Goal: Information Seeking & Learning: Check status

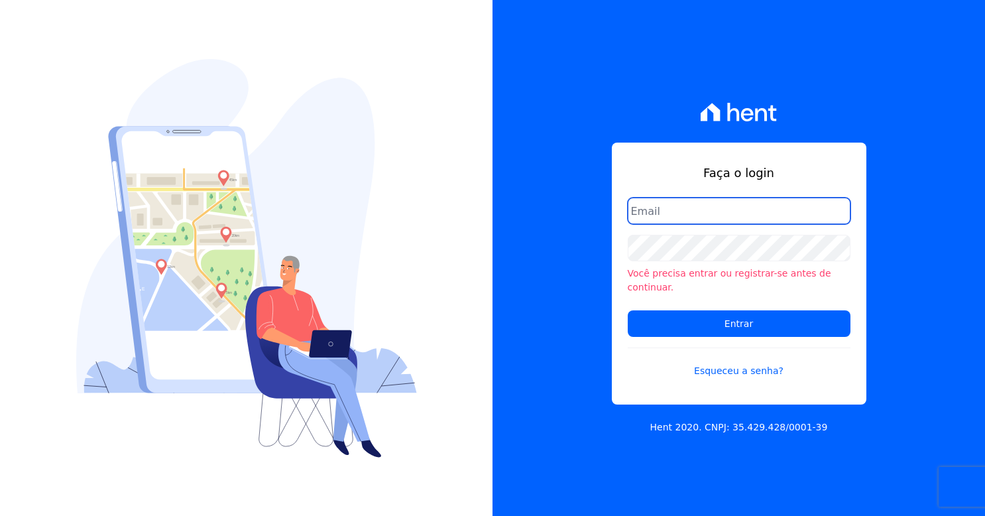
click at [659, 219] on input "email" at bounding box center [739, 211] width 223 height 27
drag, startPoint x: 672, startPoint y: 219, endPoint x: 666, endPoint y: 203, distance: 17.2
click at [671, 219] on input "email" at bounding box center [739, 211] width 223 height 27
type input "barbara@blendi.com.br"
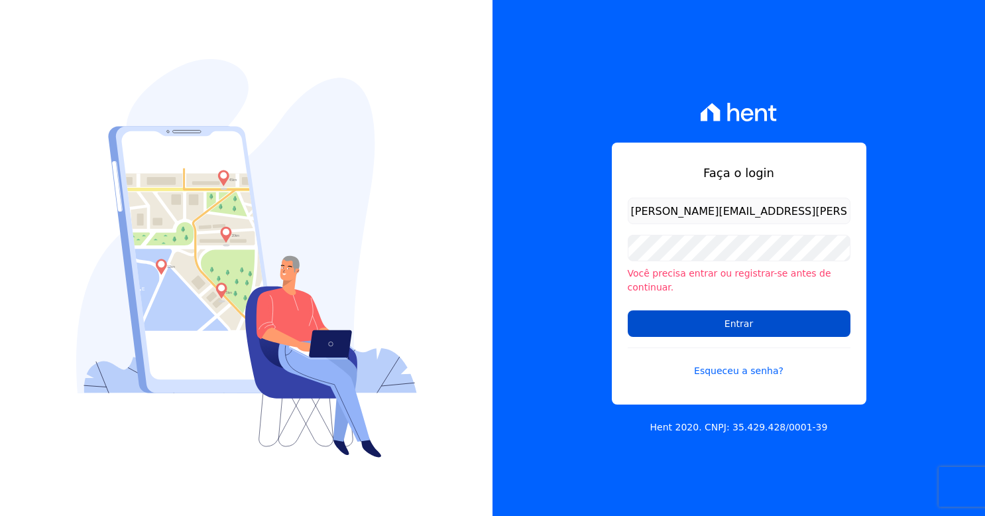
click at [739, 313] on input "Entrar" at bounding box center [739, 323] width 223 height 27
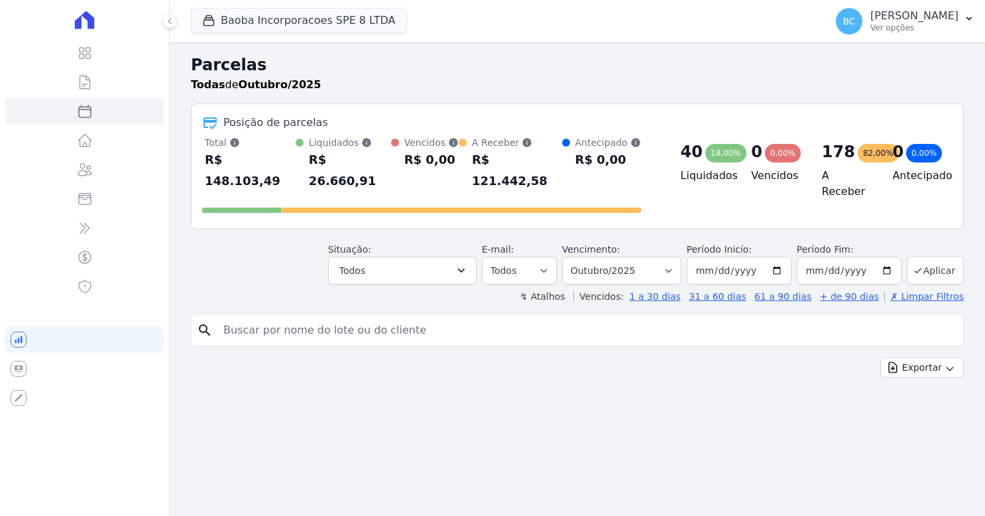
select select
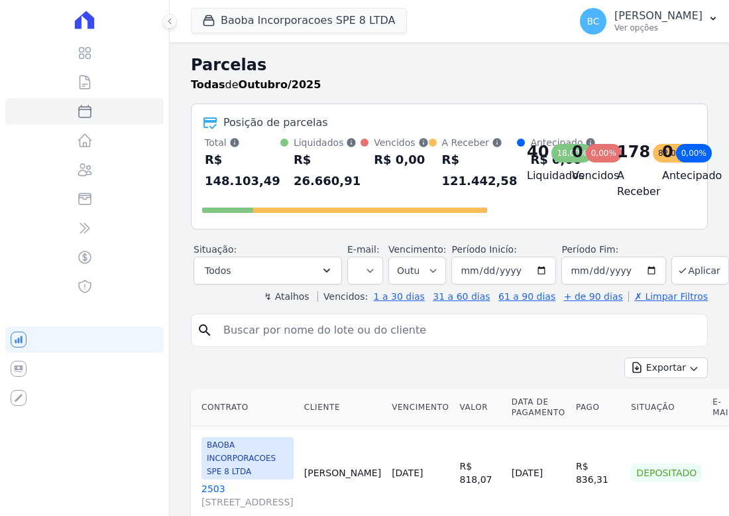
select select
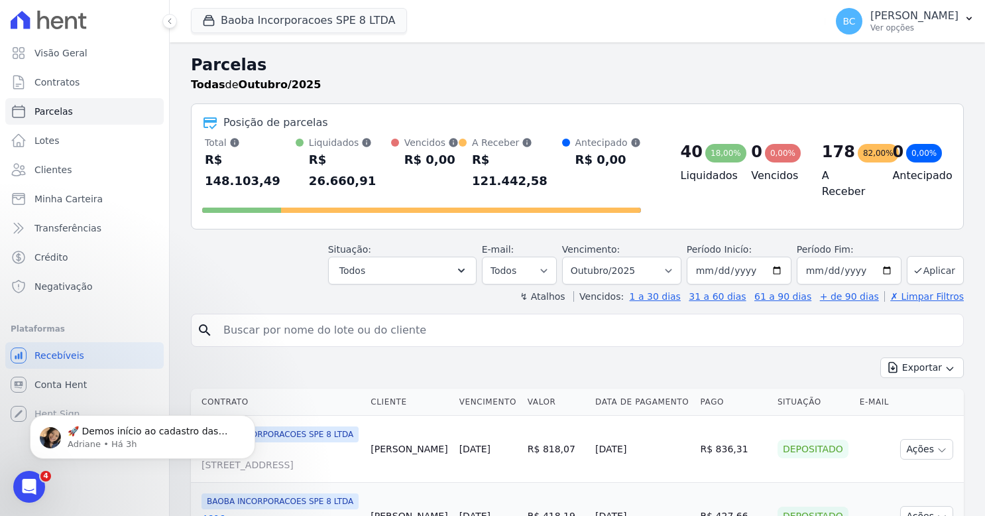
click at [505, 158] on div "R$ 121.442,58" at bounding box center [517, 170] width 90 height 42
click at [416, 162] on div "R$ 0,00" at bounding box center [431, 159] width 54 height 21
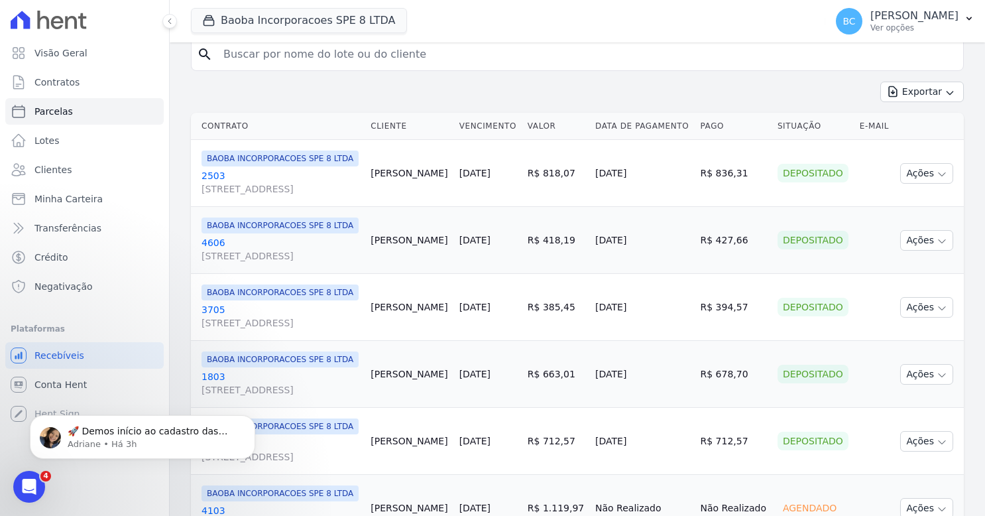
scroll to position [398, 0]
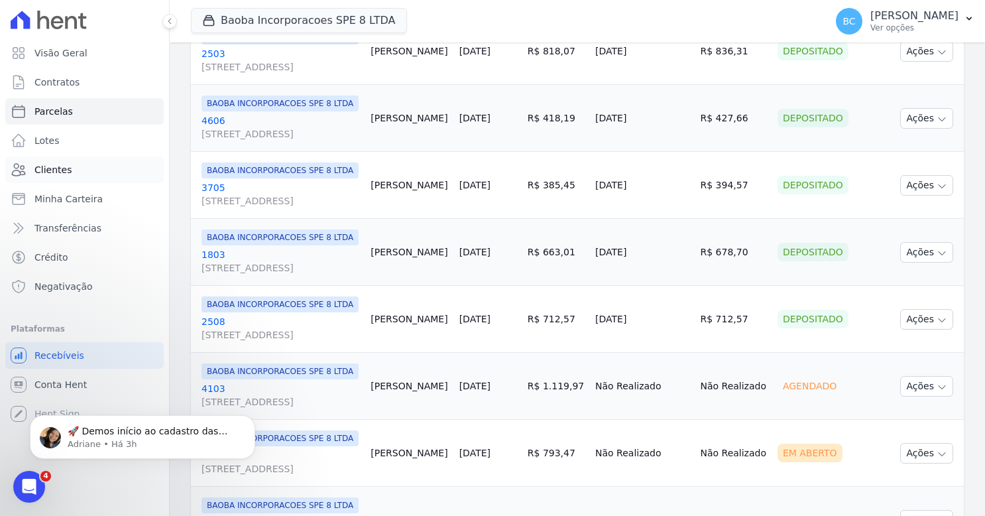
click at [66, 166] on span "Clientes" at bounding box center [52, 169] width 37 height 13
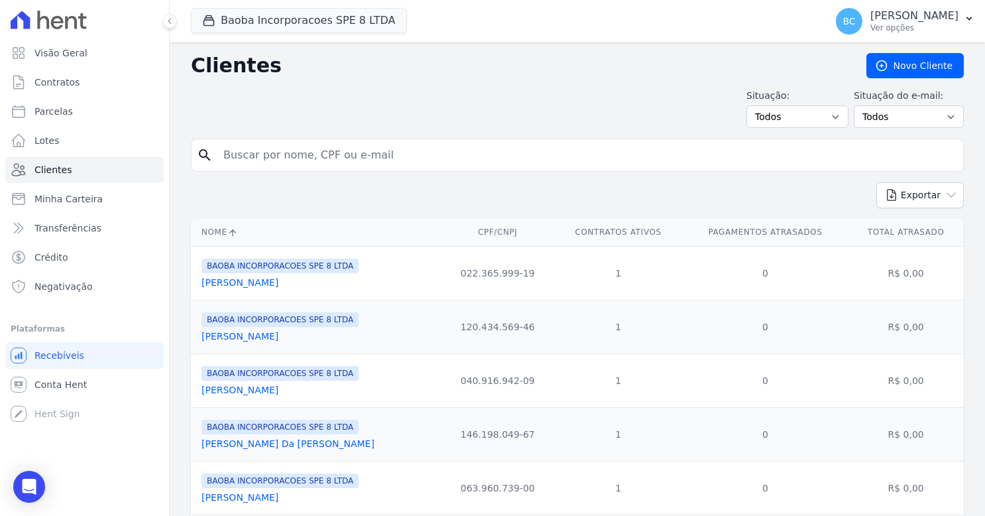
click at [272, 145] on input "search" at bounding box center [586, 155] width 742 height 27
type input "[PERSON_NAME]"
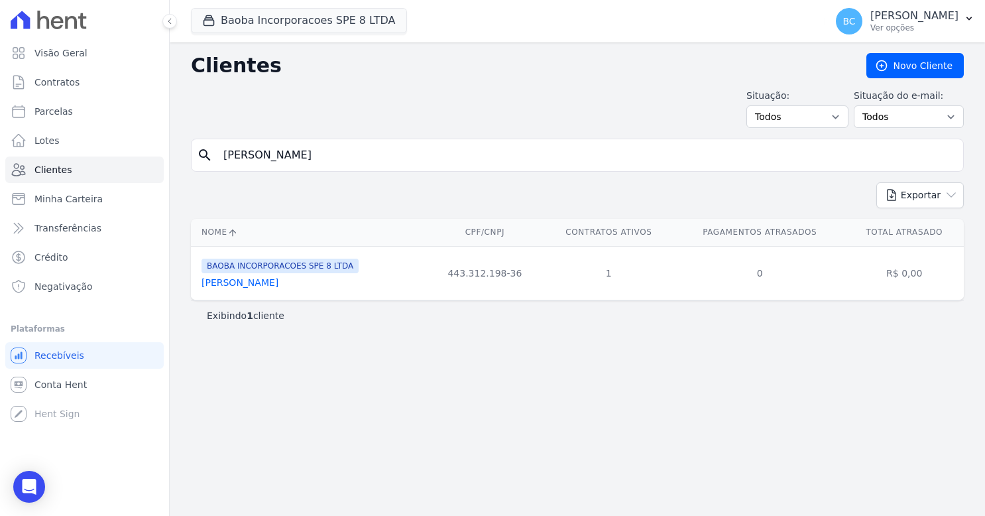
click at [253, 284] on link "[PERSON_NAME]" at bounding box center [240, 282] width 77 height 11
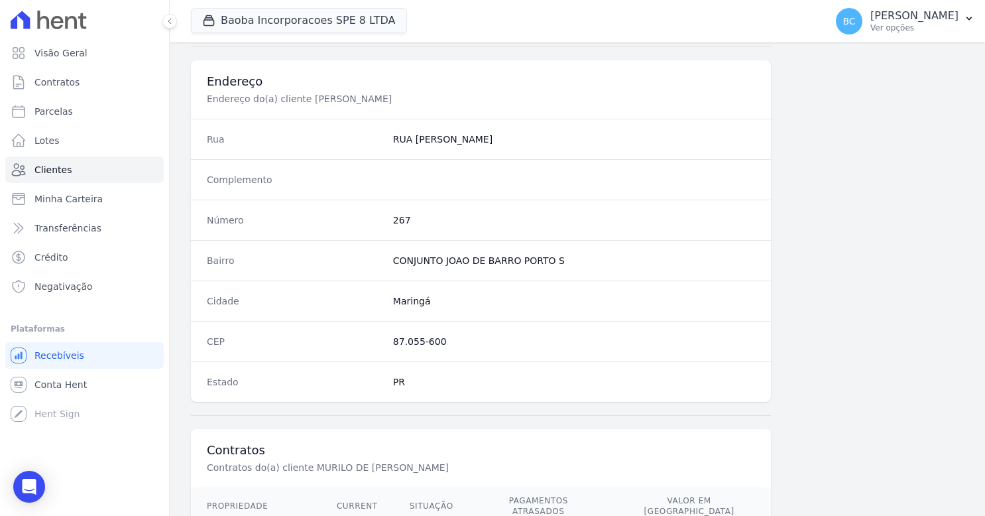
scroll to position [718, 0]
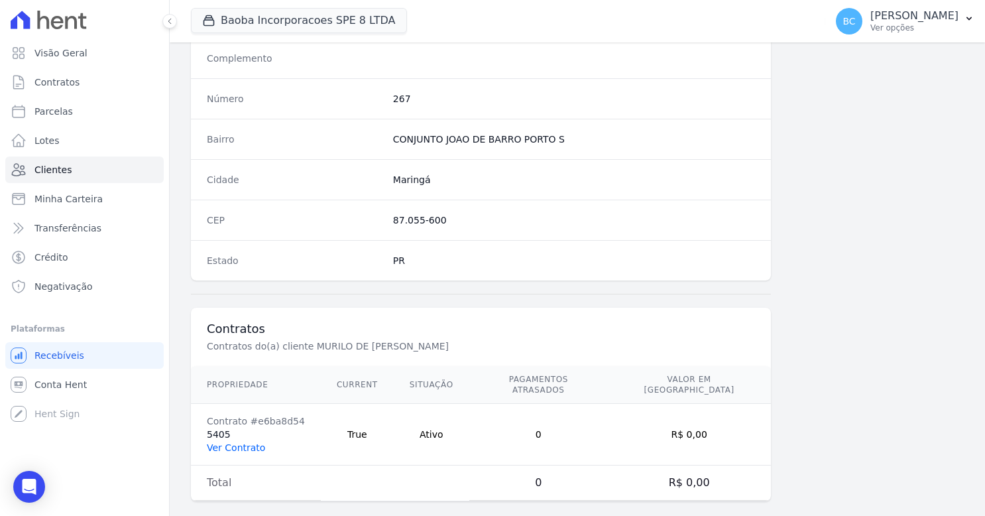
click at [229, 442] on link "Ver Contrato" at bounding box center [236, 447] width 58 height 11
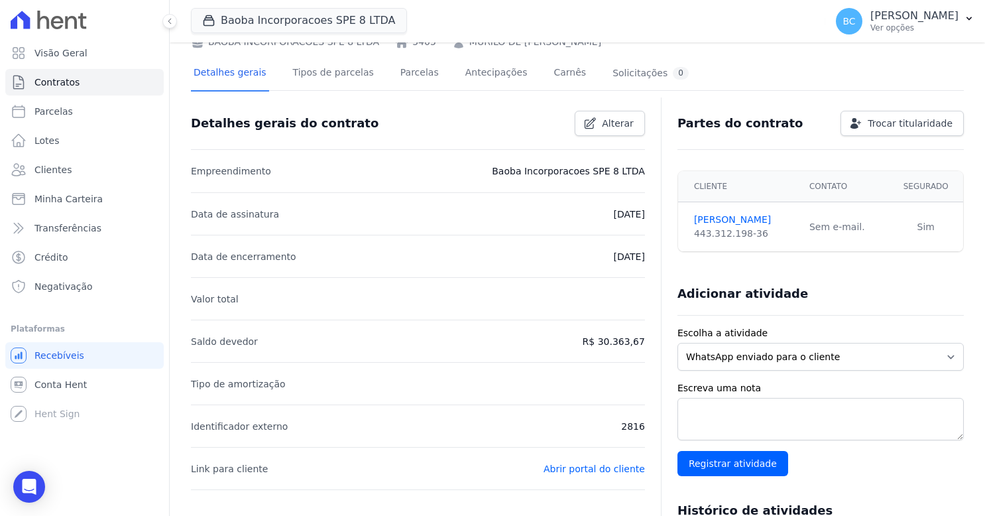
scroll to position [66, 0]
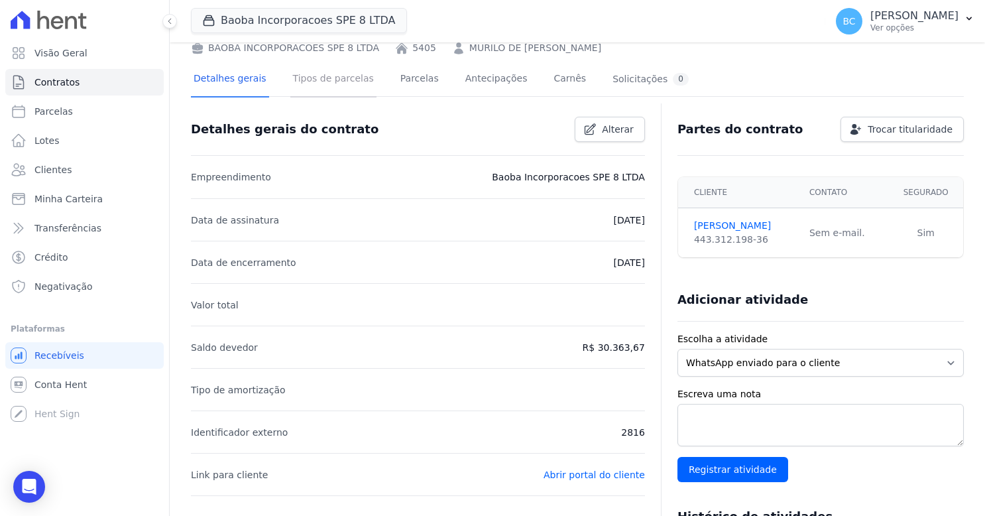
click at [325, 80] on link "Tipos de parcelas" at bounding box center [333, 79] width 86 height 35
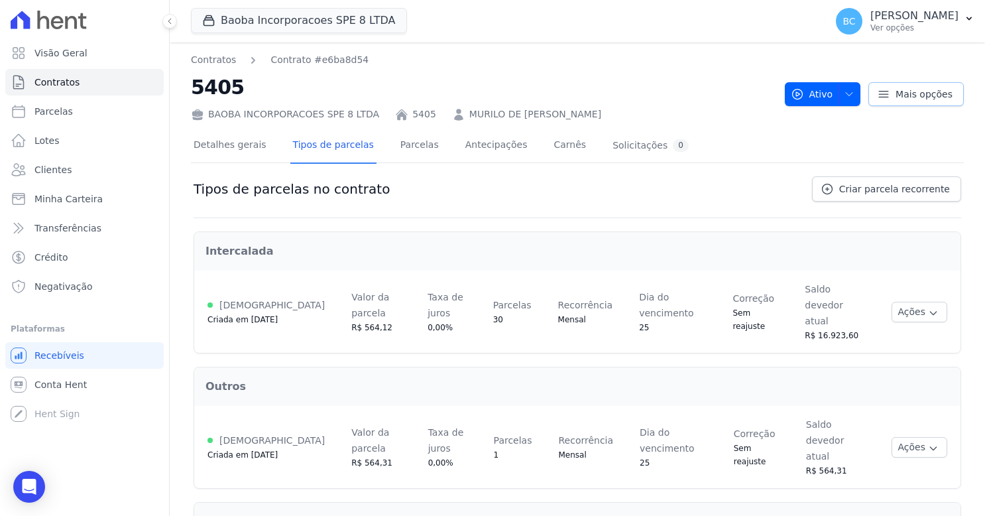
click at [729, 93] on link "Mais opções" at bounding box center [915, 94] width 95 height 24
click at [514, 139] on div "Detalhes gerais Tipos de parcelas [GEOGRAPHIC_DATA] Antecipações Carnês Solicit…" at bounding box center [441, 146] width 501 height 35
click at [551, 145] on link "Carnês" at bounding box center [570, 146] width 38 height 35
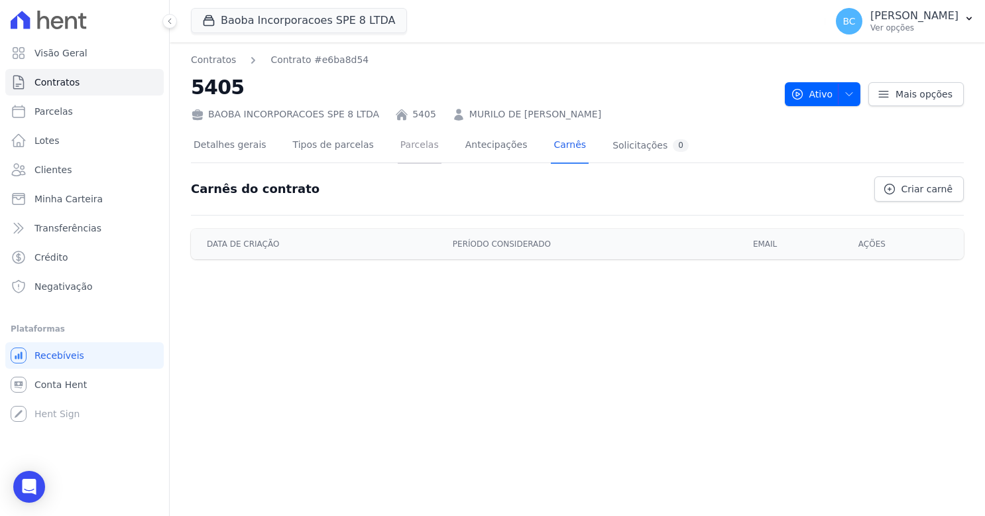
click at [408, 146] on link "Parcelas" at bounding box center [420, 146] width 44 height 35
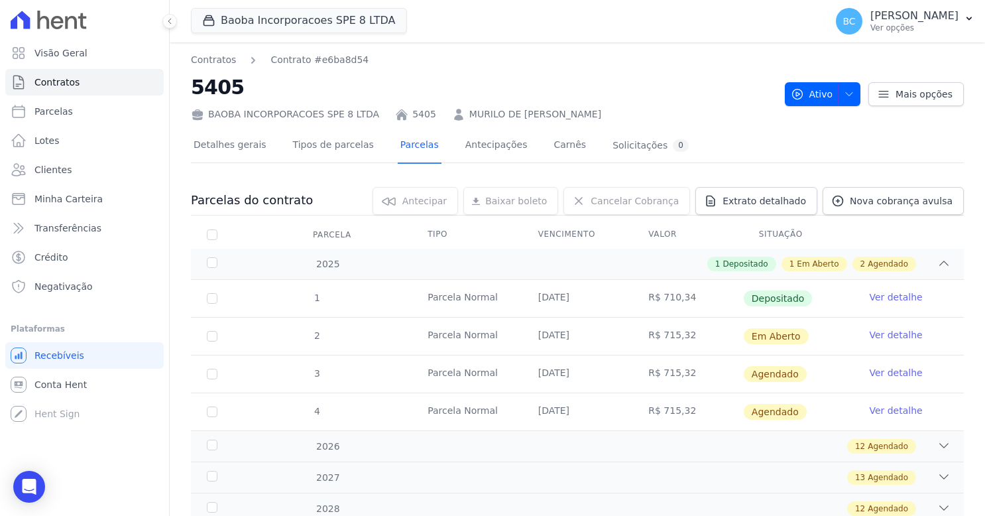
click at [729, 331] on link "Ver detalhe" at bounding box center [895, 334] width 53 height 13
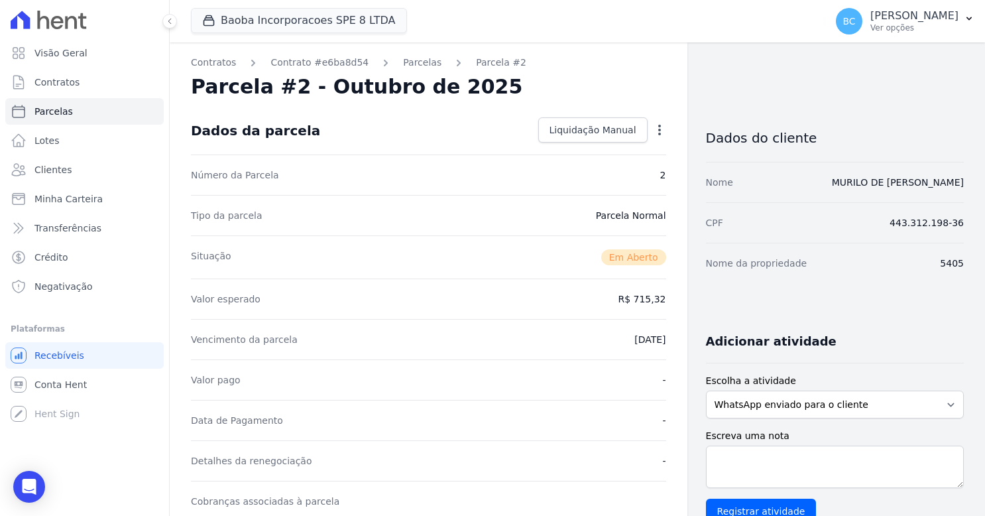
click at [653, 132] on icon "button" at bounding box center [659, 129] width 13 height 13
click at [376, 121] on div "Dados da parcela Liquidação Manual Liquidação Manual Data de Pagamento [DATE] […" at bounding box center [428, 131] width 475 height 48
click at [57, 204] on span "Minha Carteira" at bounding box center [68, 198] width 68 height 13
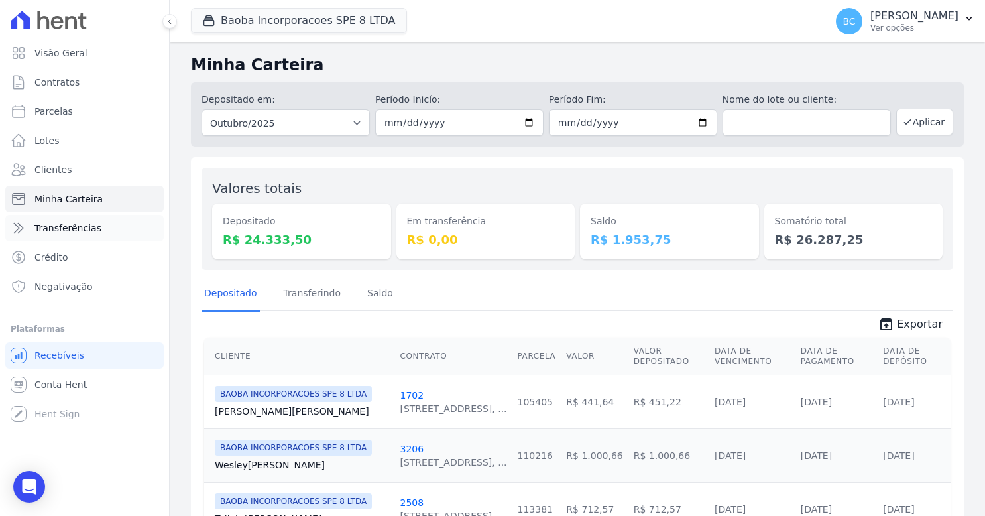
click at [74, 232] on span "Transferências" at bounding box center [67, 227] width 67 height 13
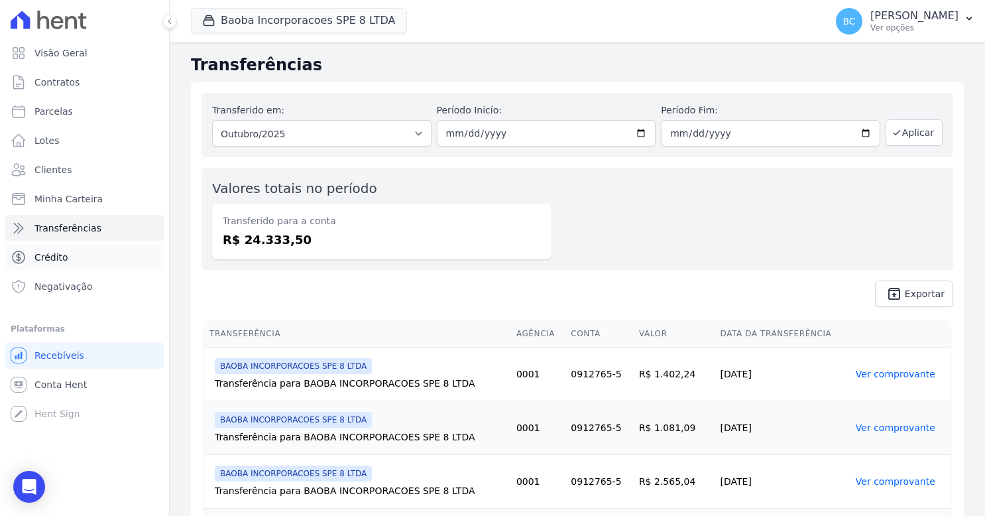
click at [62, 263] on span "Crédito" at bounding box center [51, 257] width 34 height 13
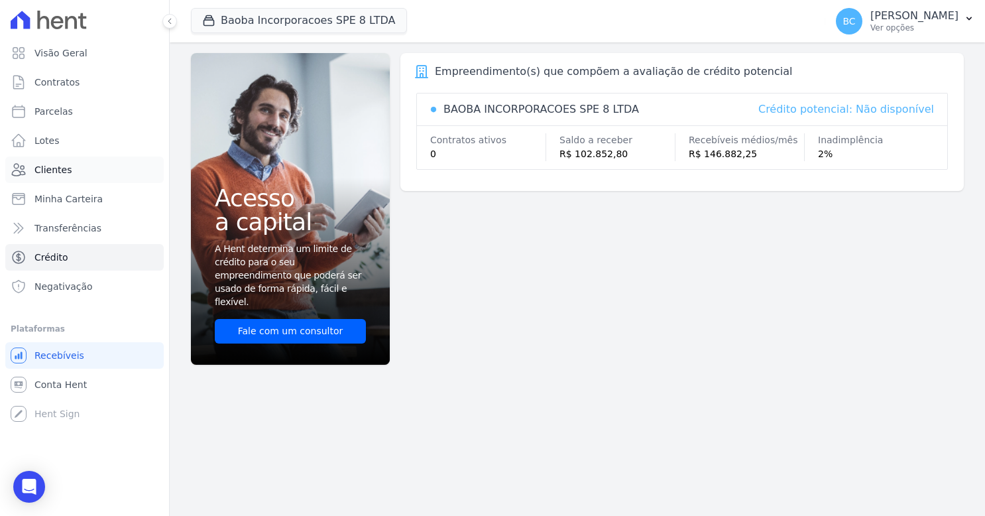
click at [48, 176] on link "Clientes" at bounding box center [84, 169] width 158 height 27
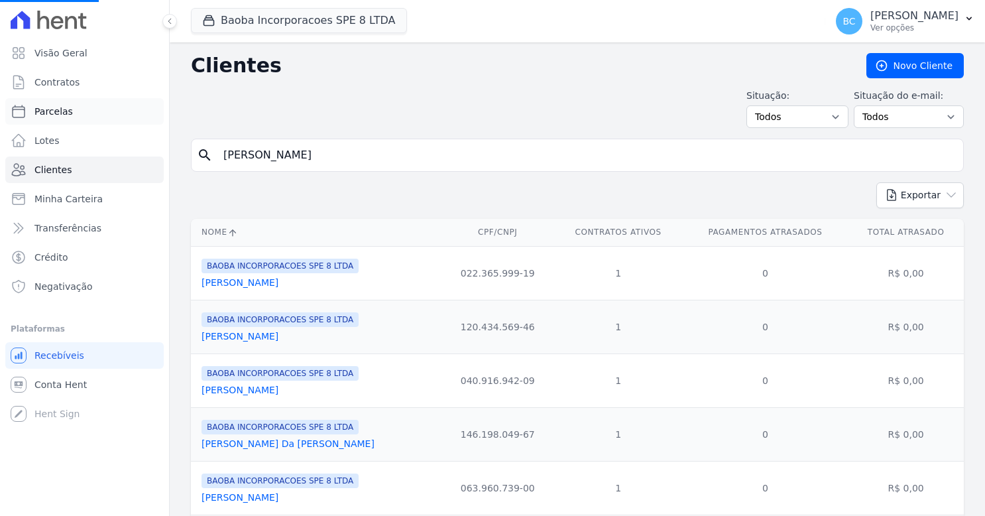
click at [58, 114] on span "Parcelas" at bounding box center [53, 111] width 38 height 13
click at [58, 80] on span "Contratos" at bounding box center [56, 82] width 45 height 13
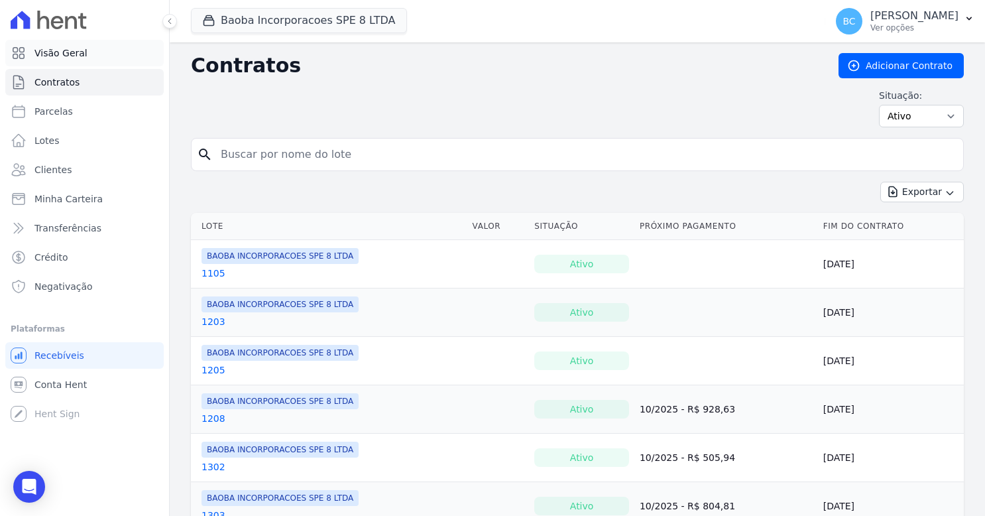
select select
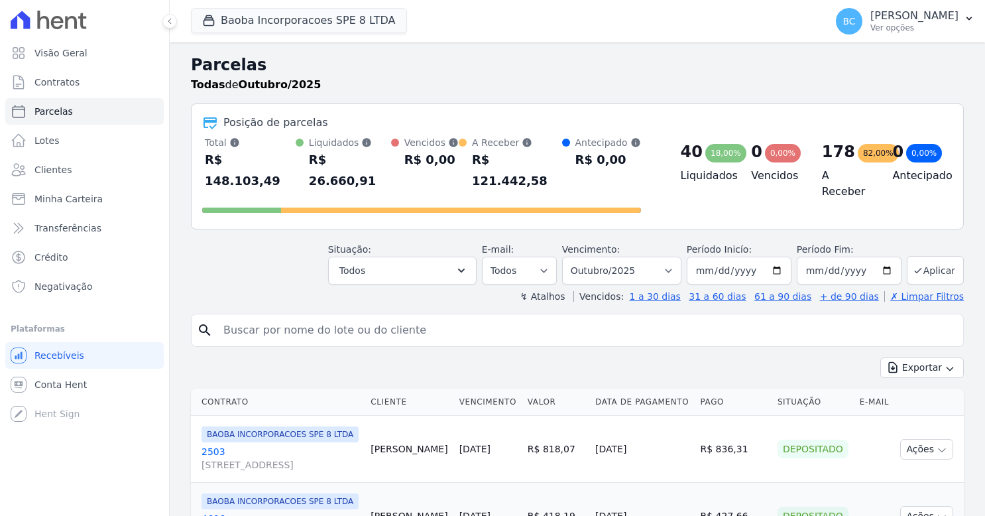
click at [298, 317] on input "search" at bounding box center [586, 330] width 742 height 27
type input "boletos"
select select
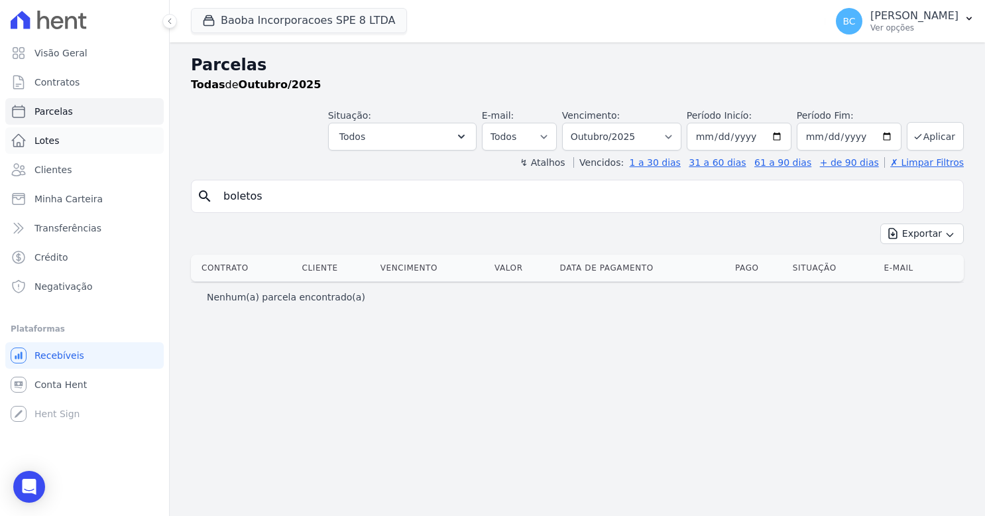
click at [60, 143] on link "Lotes" at bounding box center [84, 140] width 158 height 27
click at [60, 167] on span "Clientes" at bounding box center [52, 169] width 37 height 13
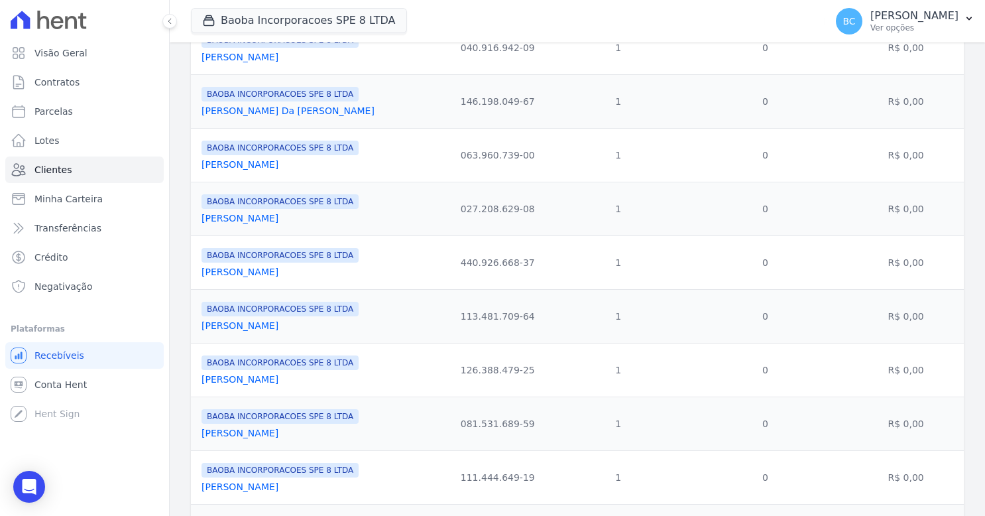
scroll to position [597, 0]
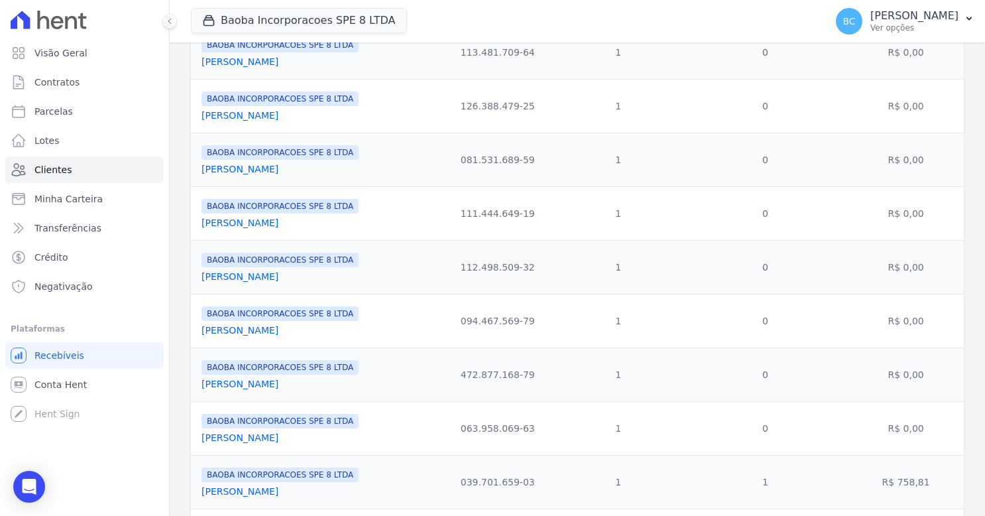
click at [247, 389] on link "[PERSON_NAME]" at bounding box center [240, 384] width 77 height 11
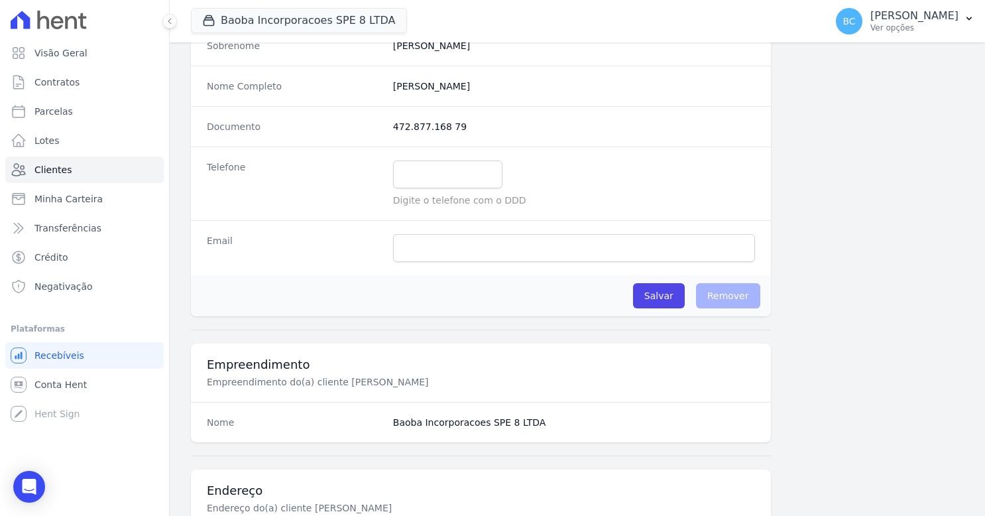
scroll to position [133, 0]
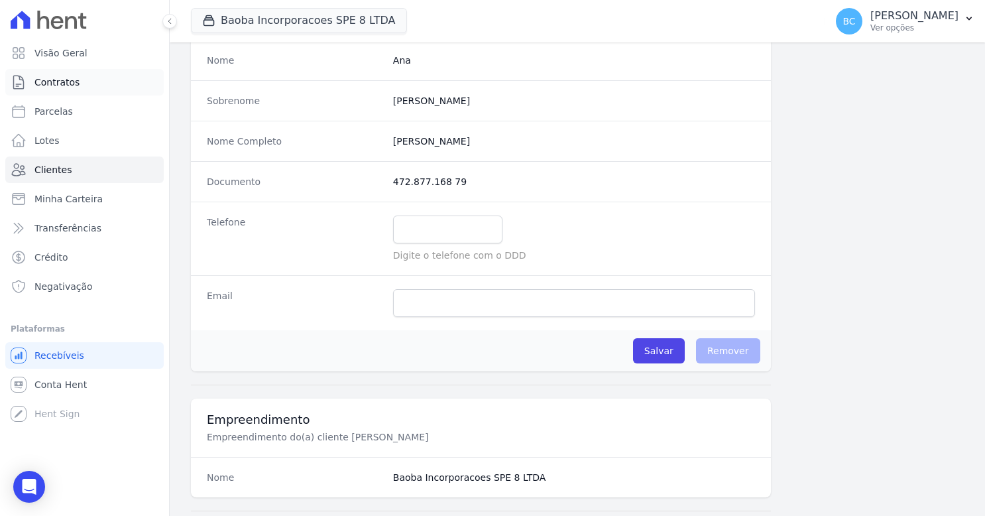
click at [70, 89] on link "Contratos" at bounding box center [84, 82] width 158 height 27
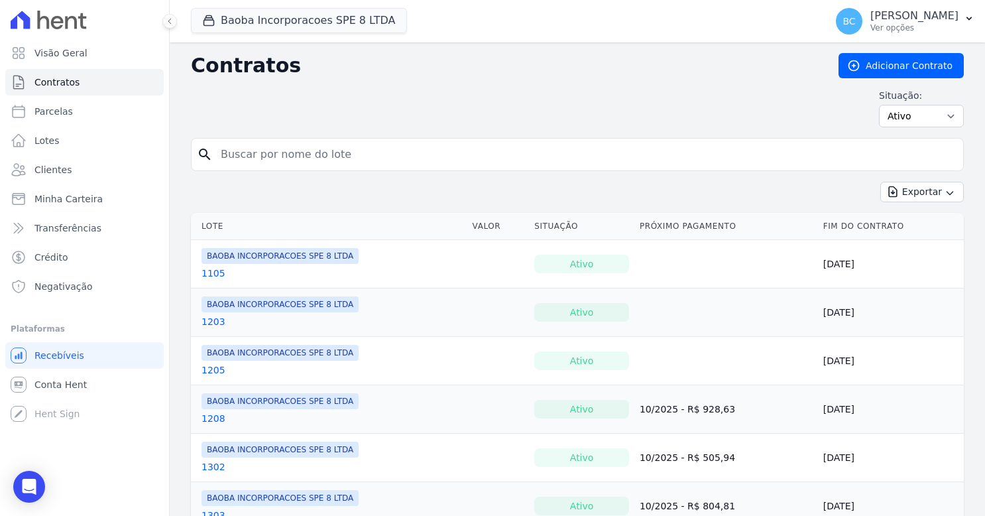
click at [265, 158] on input "search" at bounding box center [585, 154] width 745 height 27
type input "murilo"
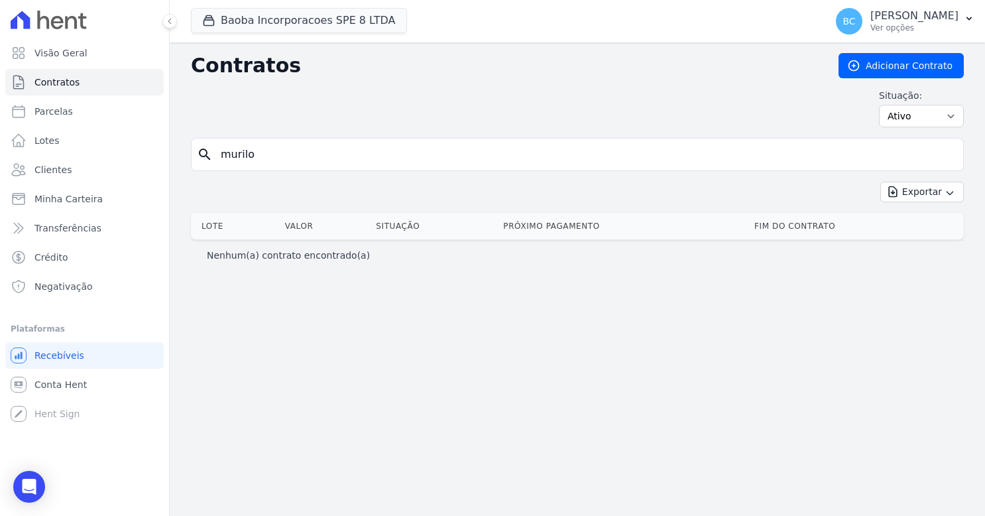
drag, startPoint x: 310, startPoint y: 146, endPoint x: 305, endPoint y: 155, distance: 10.4
click at [308, 149] on input "murilo" at bounding box center [585, 154] width 745 height 27
type input "murilo de liim"
drag, startPoint x: 305, startPoint y: 156, endPoint x: -40, endPoint y: 231, distance: 352.6
click at [0, 231] on html "Visão Geral Contratos [GEOGRAPHIC_DATA] Lotes Clientes Minha Carteira Transferê…" at bounding box center [492, 258] width 985 height 516
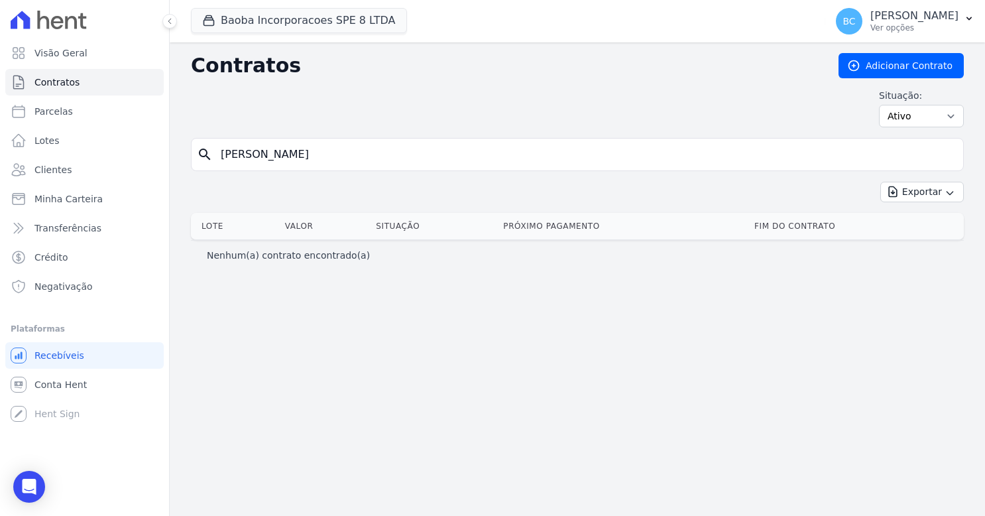
type input "[PERSON_NAME]"
click at [62, 197] on span "Minha Carteira" at bounding box center [68, 198] width 68 height 13
click at [52, 166] on span "Clientes" at bounding box center [52, 169] width 37 height 13
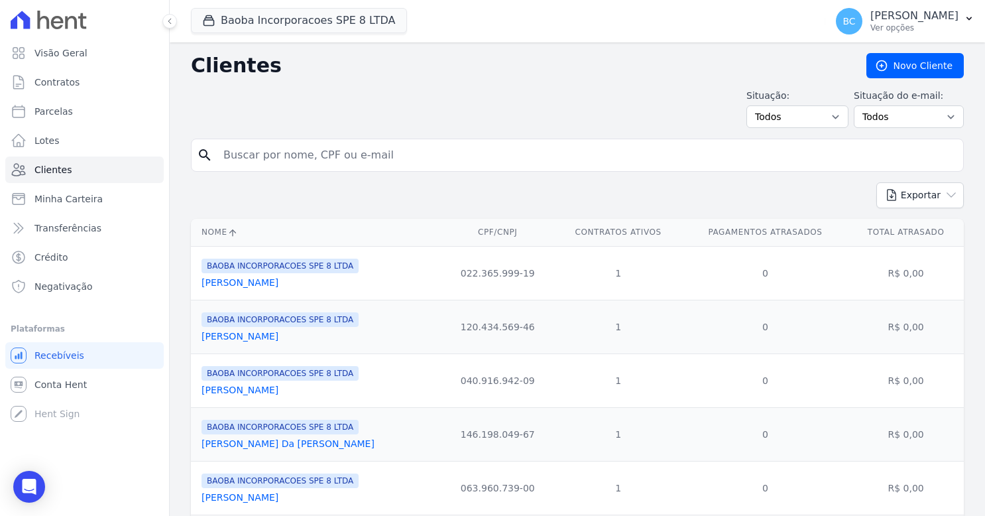
click at [729, 158] on input "search" at bounding box center [586, 155] width 742 height 27
type input "murilo"
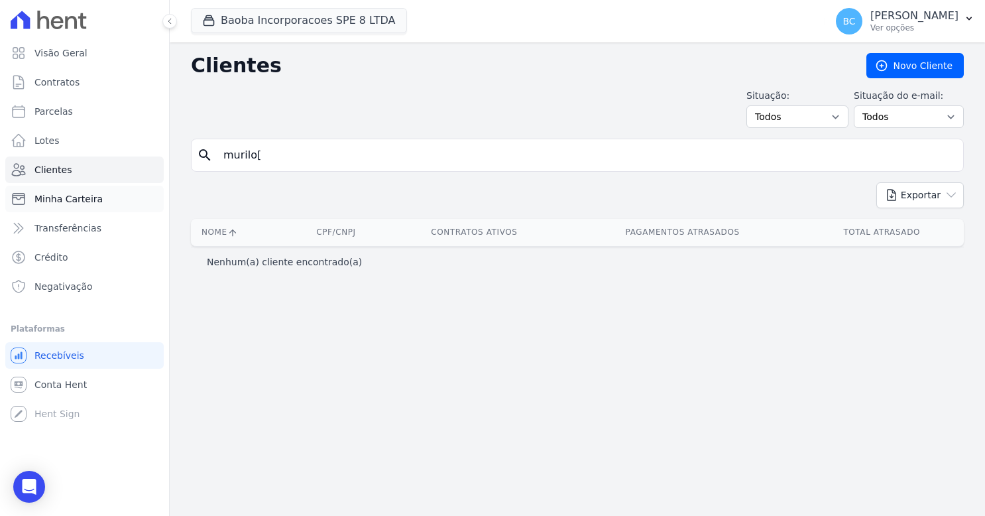
click at [78, 194] on span "Minha Carteira" at bounding box center [68, 198] width 68 height 13
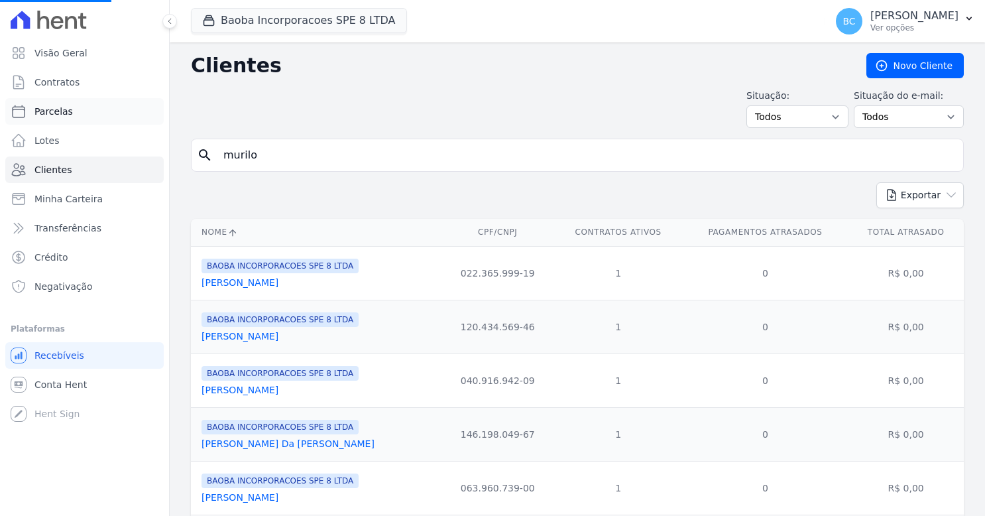
click at [64, 114] on span "Parcelas" at bounding box center [53, 111] width 38 height 13
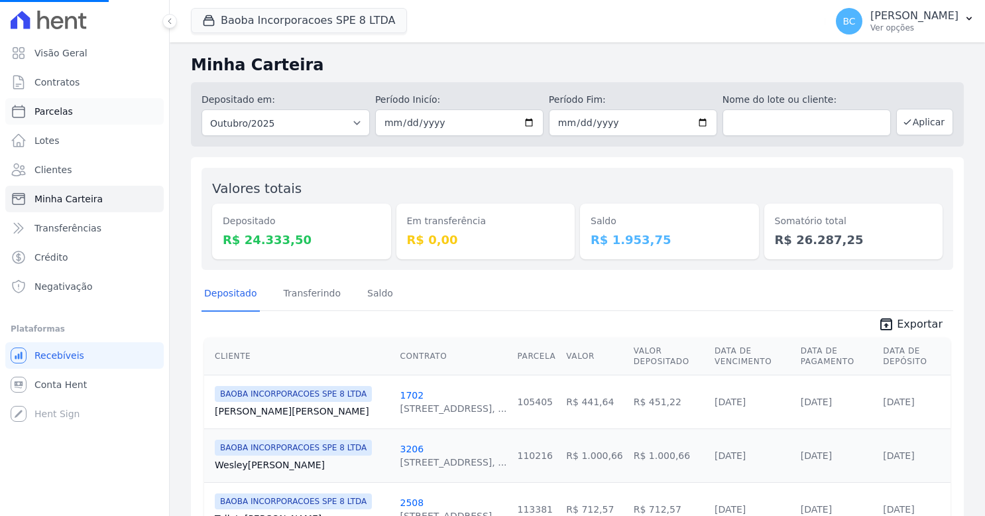
click at [54, 110] on span "Parcelas" at bounding box center [53, 111] width 38 height 13
select select
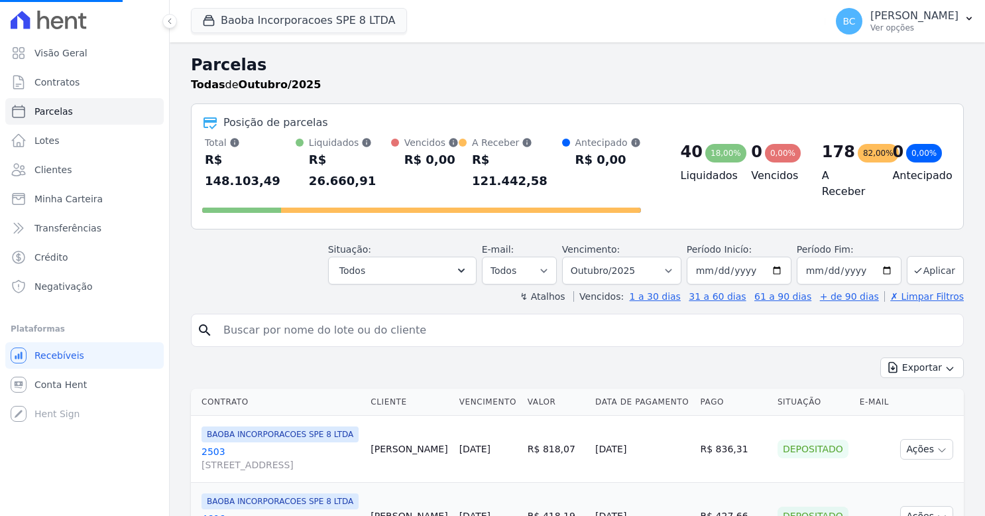
click at [361, 317] on input "search" at bounding box center [586, 330] width 742 height 27
type input "m"
select select
click at [359, 317] on input "search" at bounding box center [586, 330] width 742 height 27
type input "murilo"
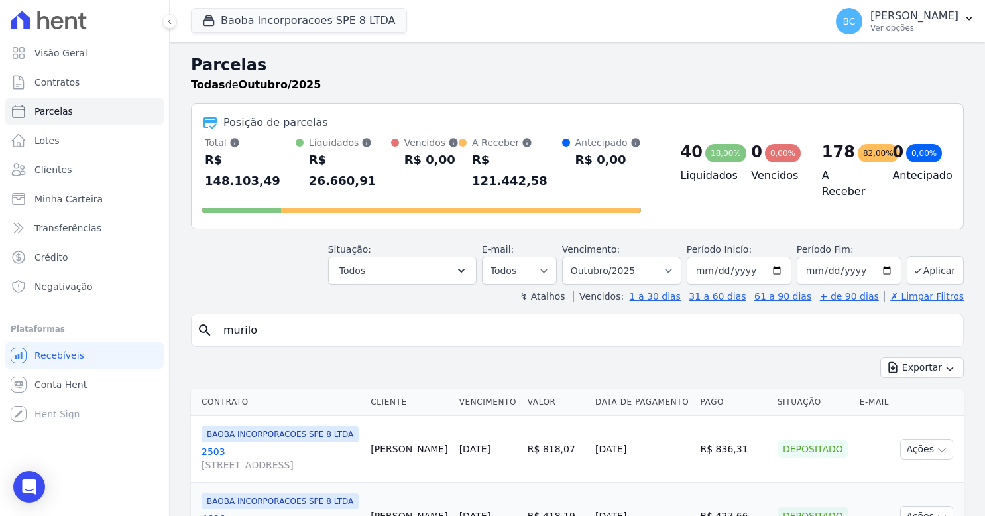
select select
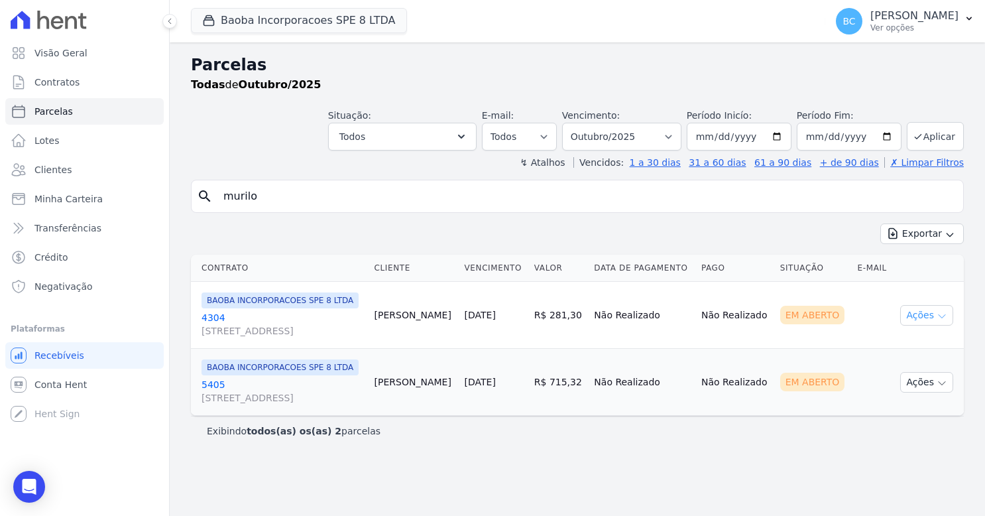
click at [729, 326] on button "Ações" at bounding box center [926, 315] width 53 height 21
click at [729, 358] on link "Ver boleto" at bounding box center [921, 345] width 127 height 25
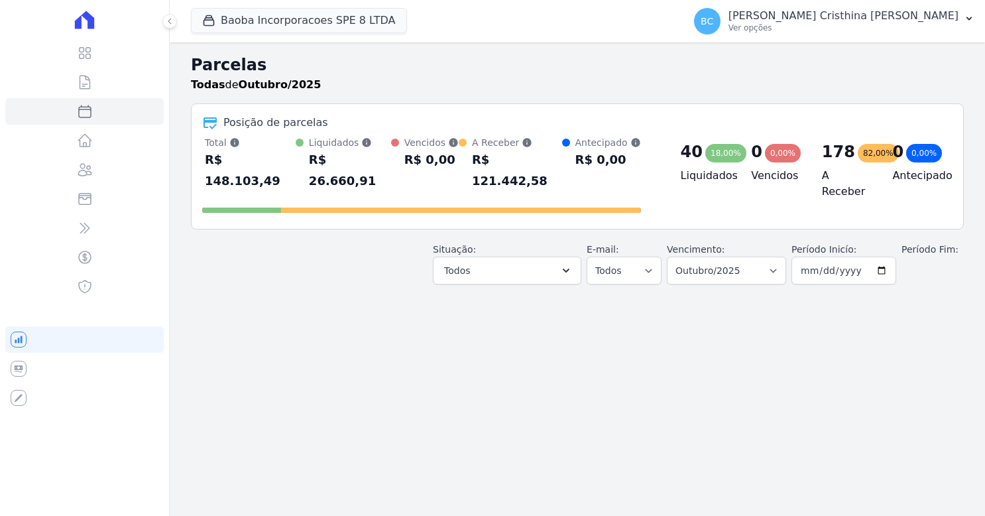
select select
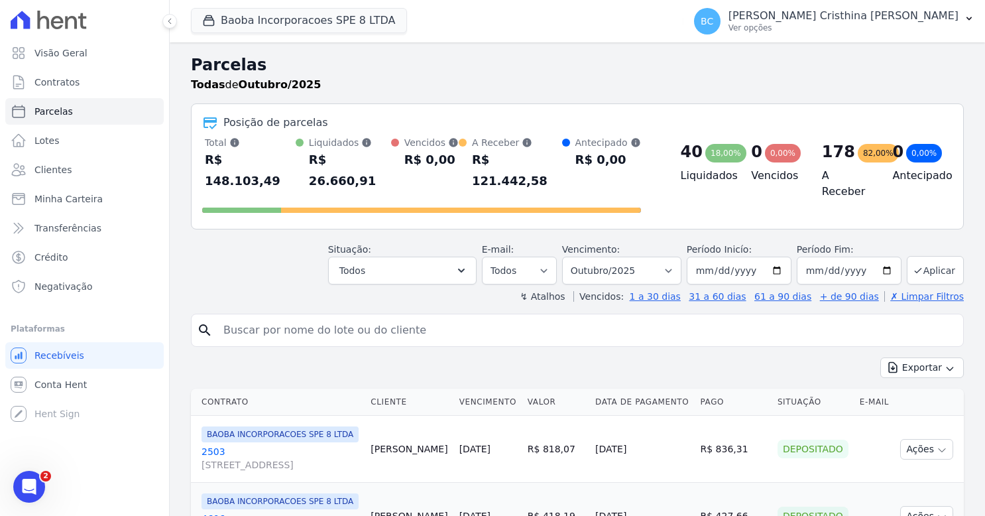
drag, startPoint x: 224, startPoint y: 310, endPoint x: 223, endPoint y: 298, distance: 12.0
click at [224, 317] on input "search" at bounding box center [586, 330] width 742 height 27
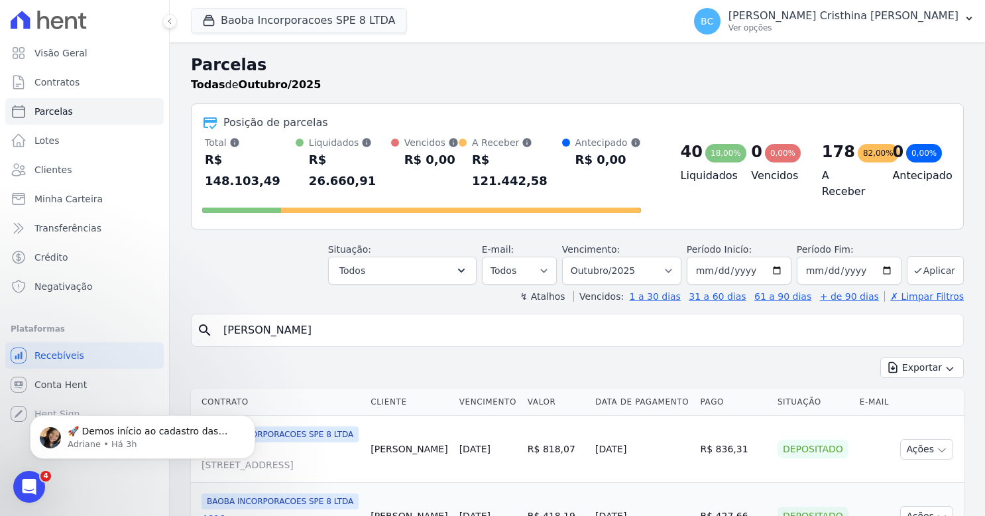
type input "[PERSON_NAME]"
select select
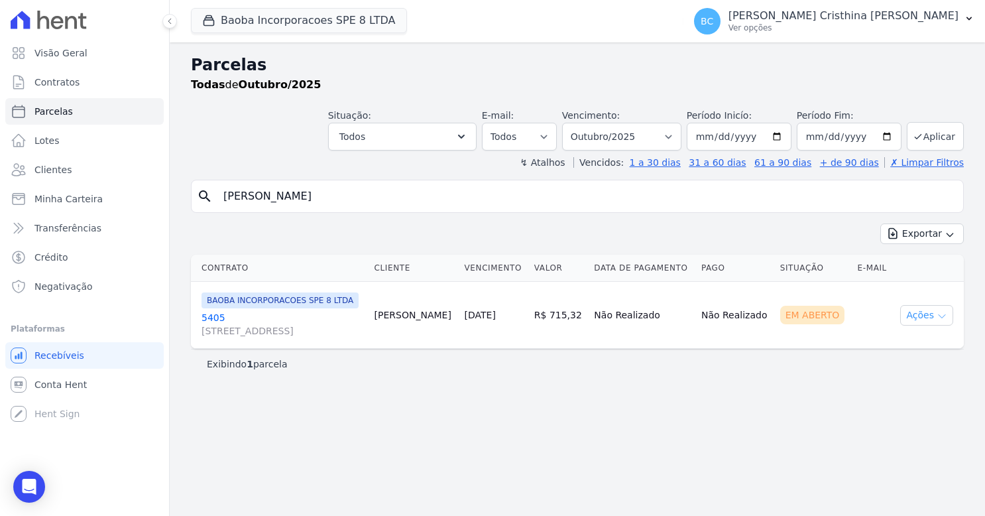
click at [927, 326] on button "Ações" at bounding box center [926, 315] width 53 height 21
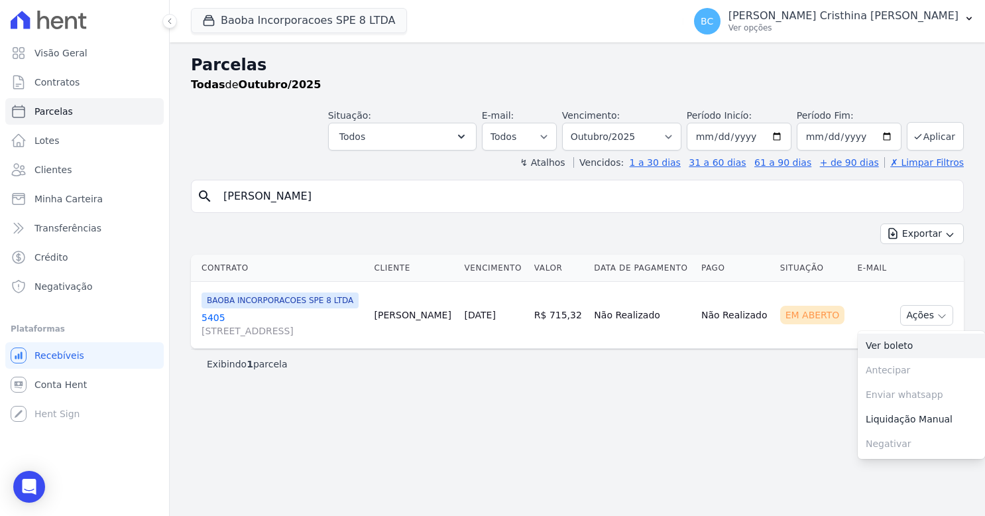
click at [906, 358] on link "Ver boleto" at bounding box center [921, 345] width 127 height 25
